Goal: Information Seeking & Learning: Learn about a topic

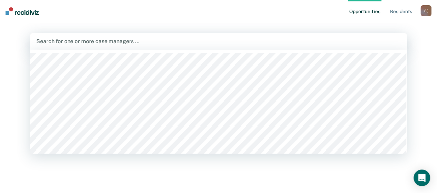
click at [99, 41] on div at bounding box center [218, 41] width 364 height 8
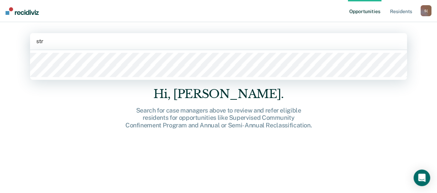
type input "stre"
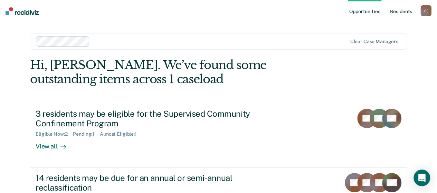
click at [408, 13] on link "Resident s" at bounding box center [400, 11] width 25 height 22
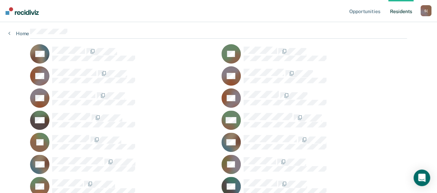
scroll to position [69, 0]
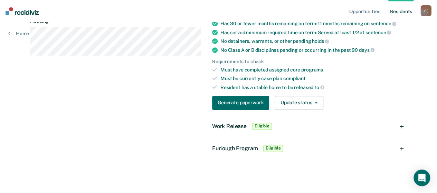
scroll to position [172, 0]
click at [405, 126] on div "Work Release Eligible" at bounding box center [306, 126] width 200 height 22
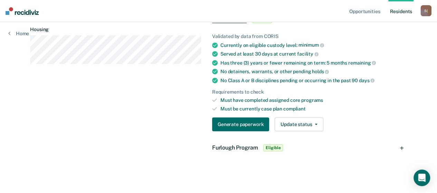
click at [406, 144] on div "Furlough Program Eligible" at bounding box center [306, 148] width 200 height 22
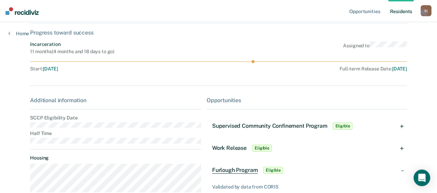
scroll to position [0, 0]
